Goal: Check status: Check status

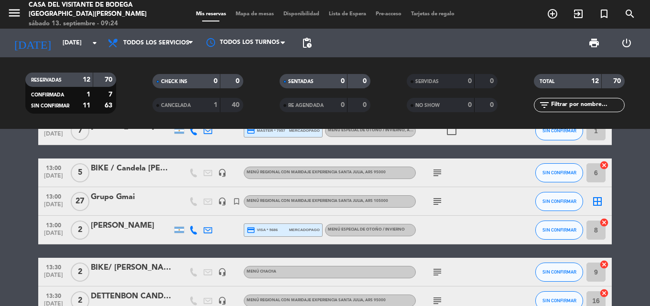
scroll to position [48, 0]
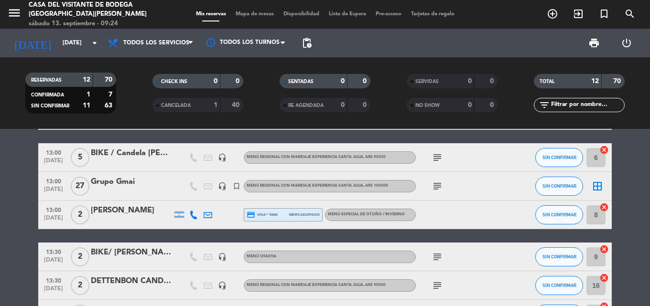
click at [437, 188] on icon "subject" at bounding box center [437, 186] width 11 height 11
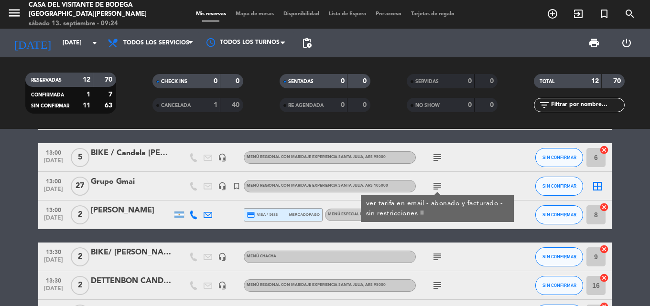
click at [437, 188] on icon "subject" at bounding box center [437, 186] width 11 height 11
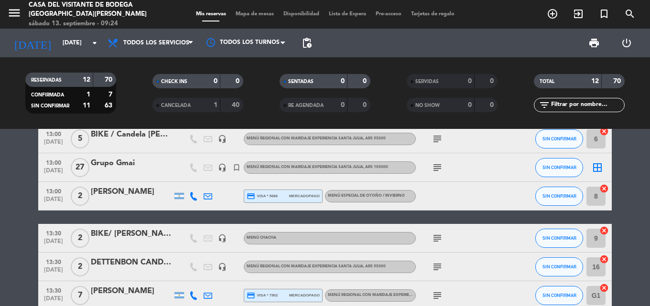
scroll to position [96, 0]
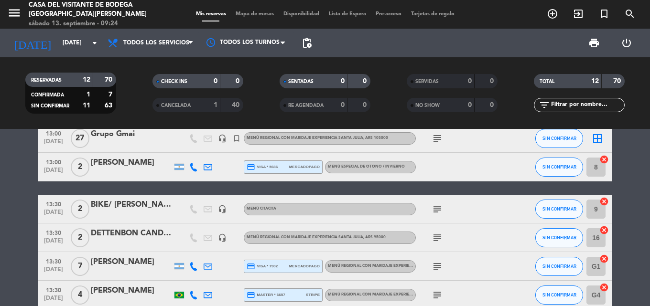
click at [438, 210] on icon "subject" at bounding box center [437, 209] width 11 height 11
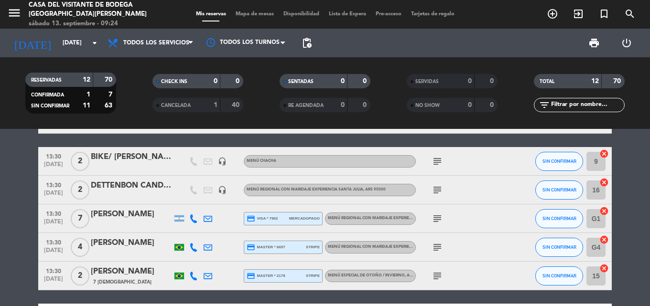
click at [436, 191] on icon "subject" at bounding box center [437, 190] width 11 height 11
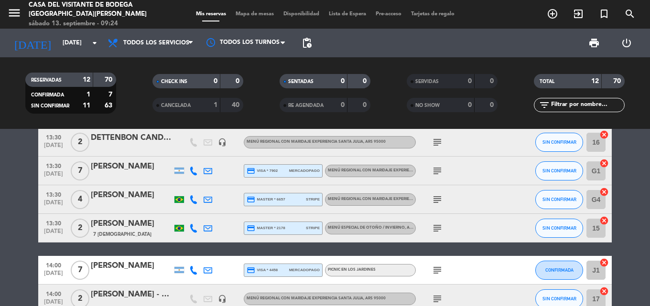
click at [437, 172] on icon "subject" at bounding box center [437, 170] width 11 height 11
click at [441, 200] on icon "subject" at bounding box center [437, 199] width 11 height 11
click at [436, 230] on icon "subject" at bounding box center [437, 228] width 11 height 11
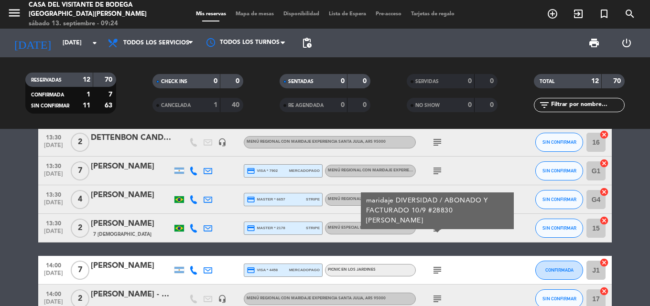
click at [436, 230] on icon "subject" at bounding box center [437, 228] width 11 height 11
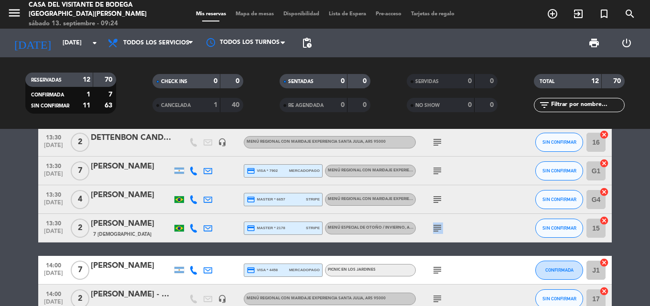
click at [436, 230] on icon "subject" at bounding box center [437, 228] width 11 height 11
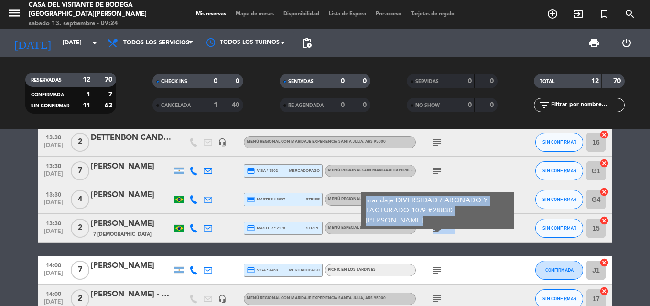
click at [436, 230] on icon "subject" at bounding box center [437, 228] width 11 height 11
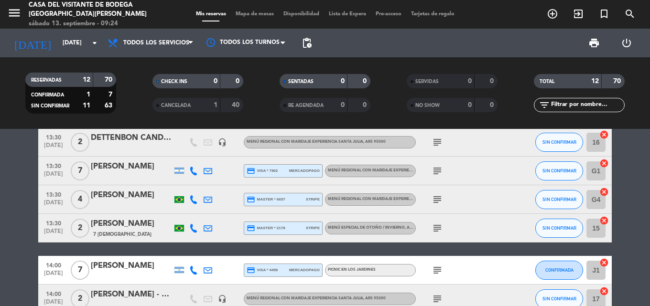
scroll to position [96, 0]
